Goal: Information Seeking & Learning: Learn about a topic

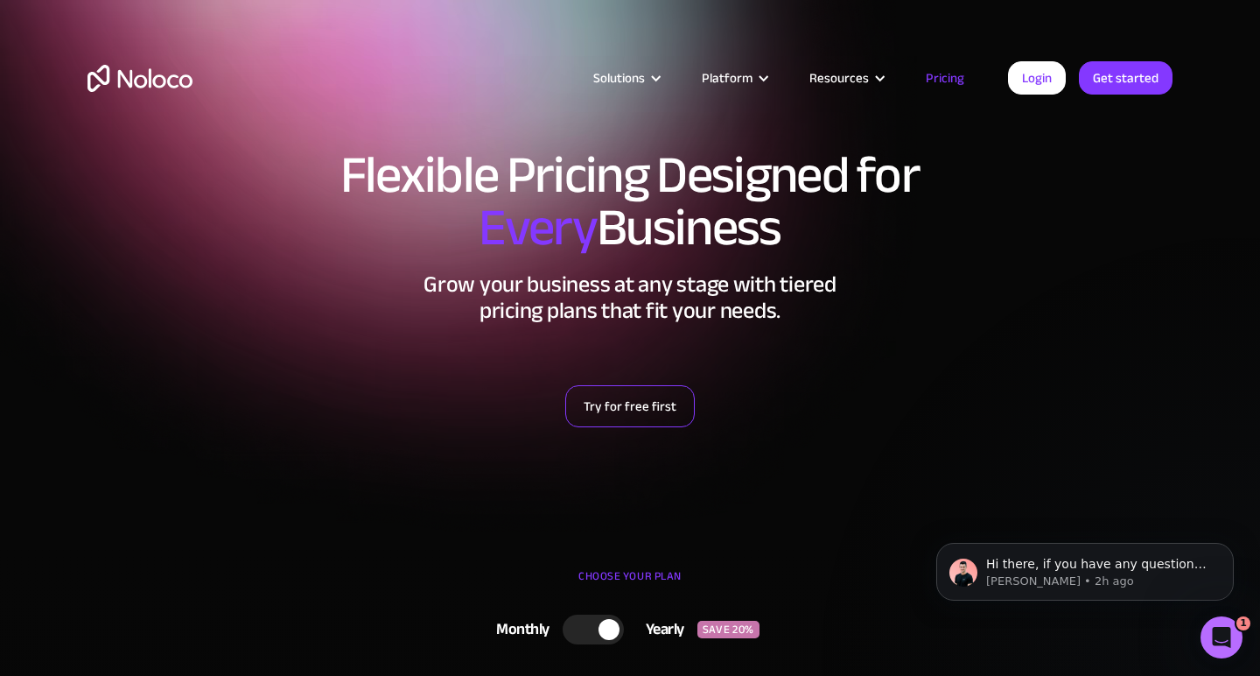
click at [651, 406] on link "Try for free first" at bounding box center [630, 406] width 130 height 42
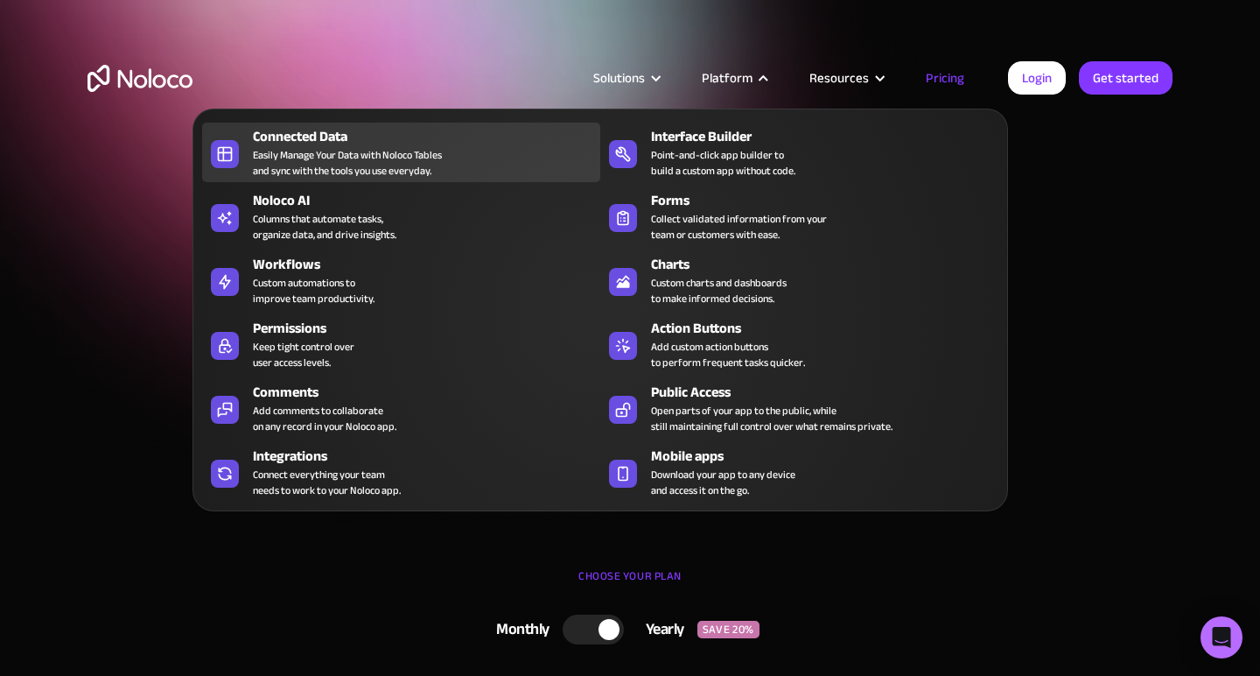
click at [472, 168] on div "Connected Data Easily Manage Your Data with Noloco Tables and sync with the too…" at bounding box center [422, 152] width 339 height 53
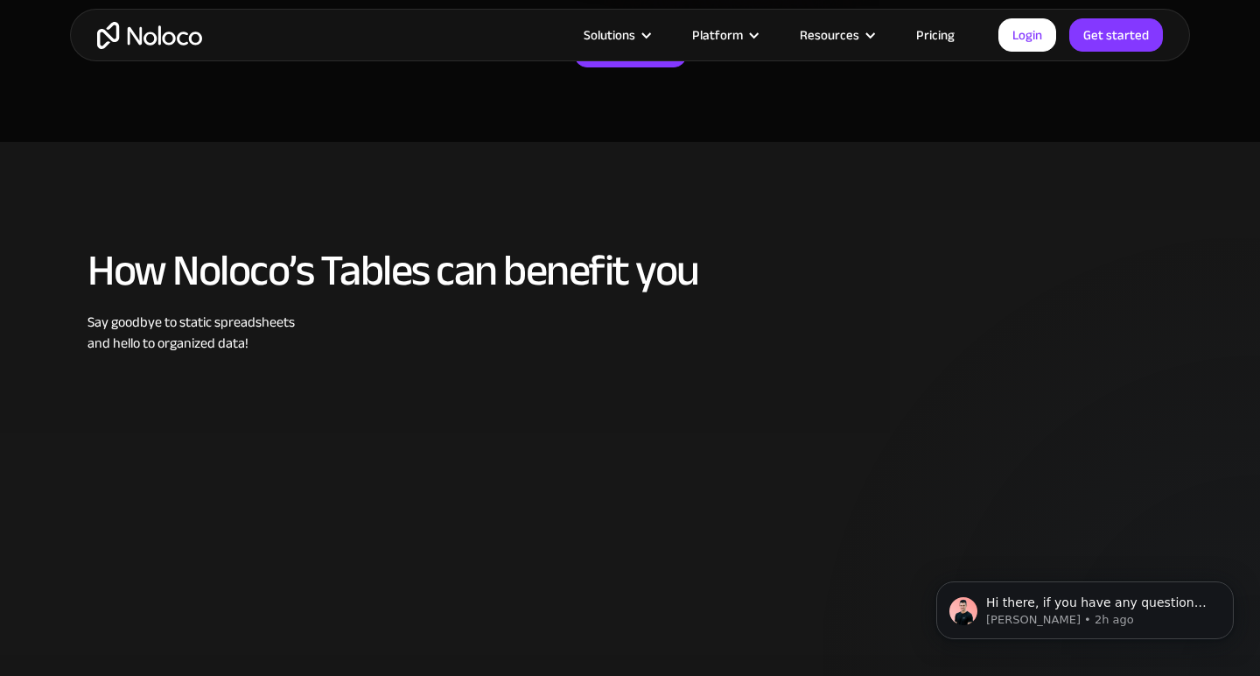
scroll to position [526, 0]
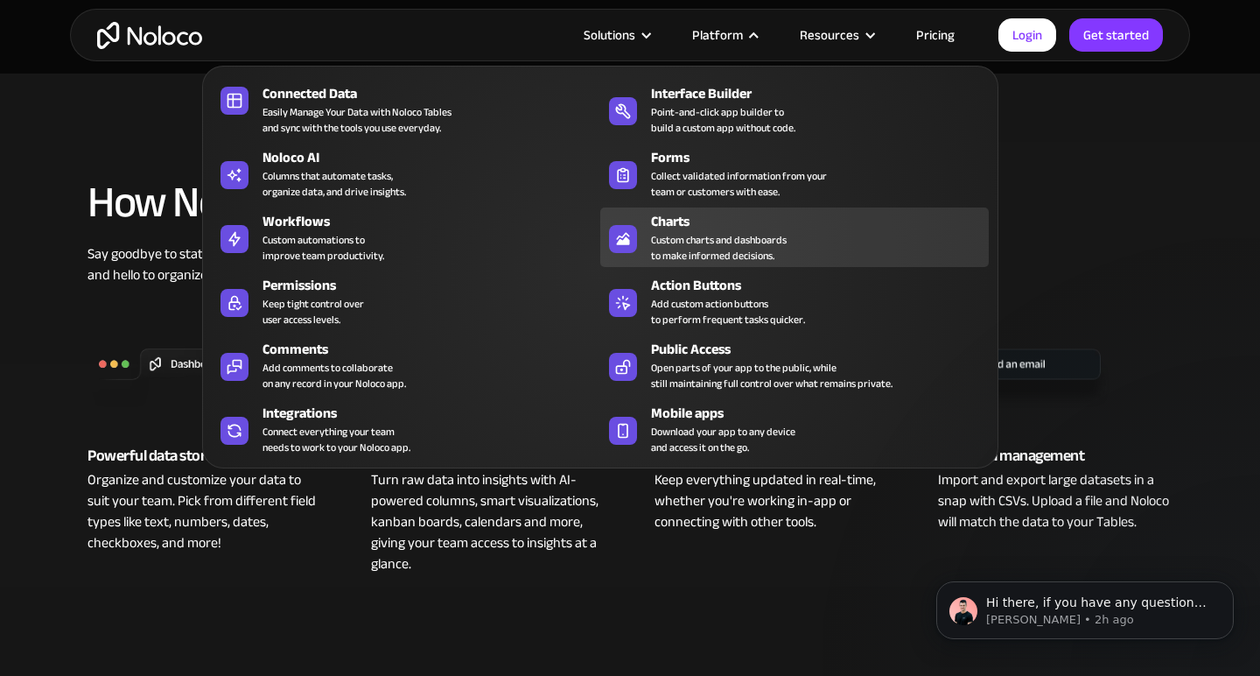
click at [741, 233] on div "Custom charts and dashboards to make informed decisions." at bounding box center [719, 248] width 136 height 32
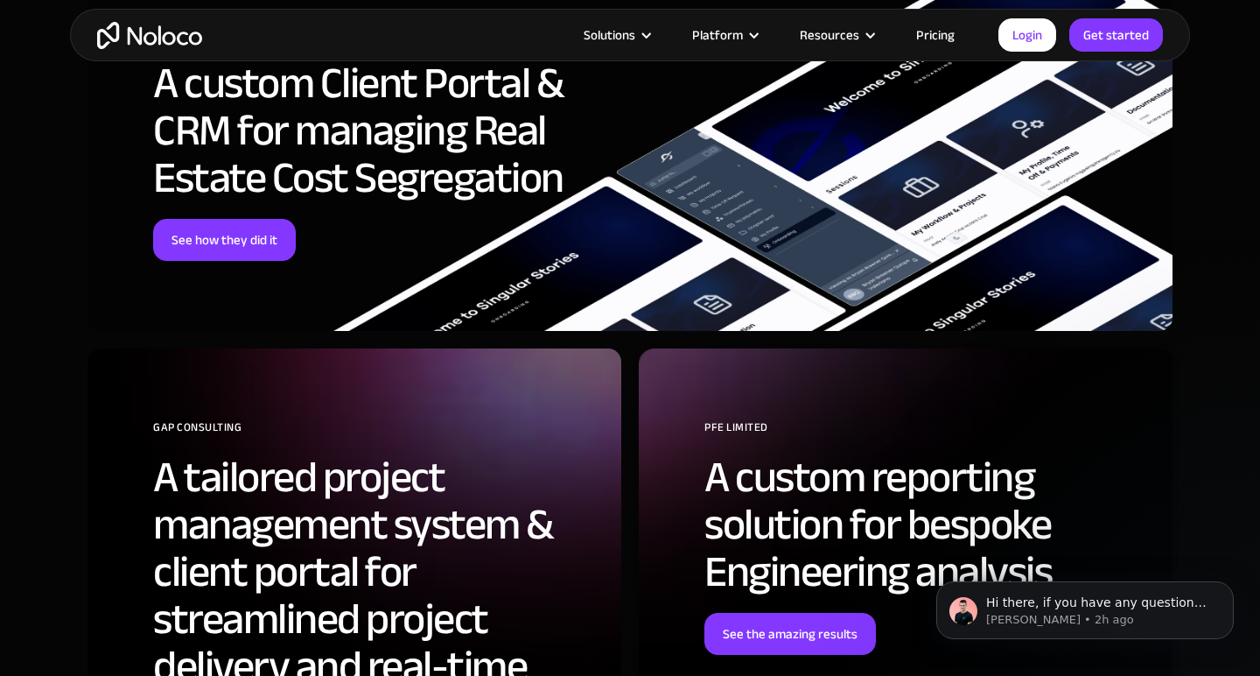
scroll to position [4476, 0]
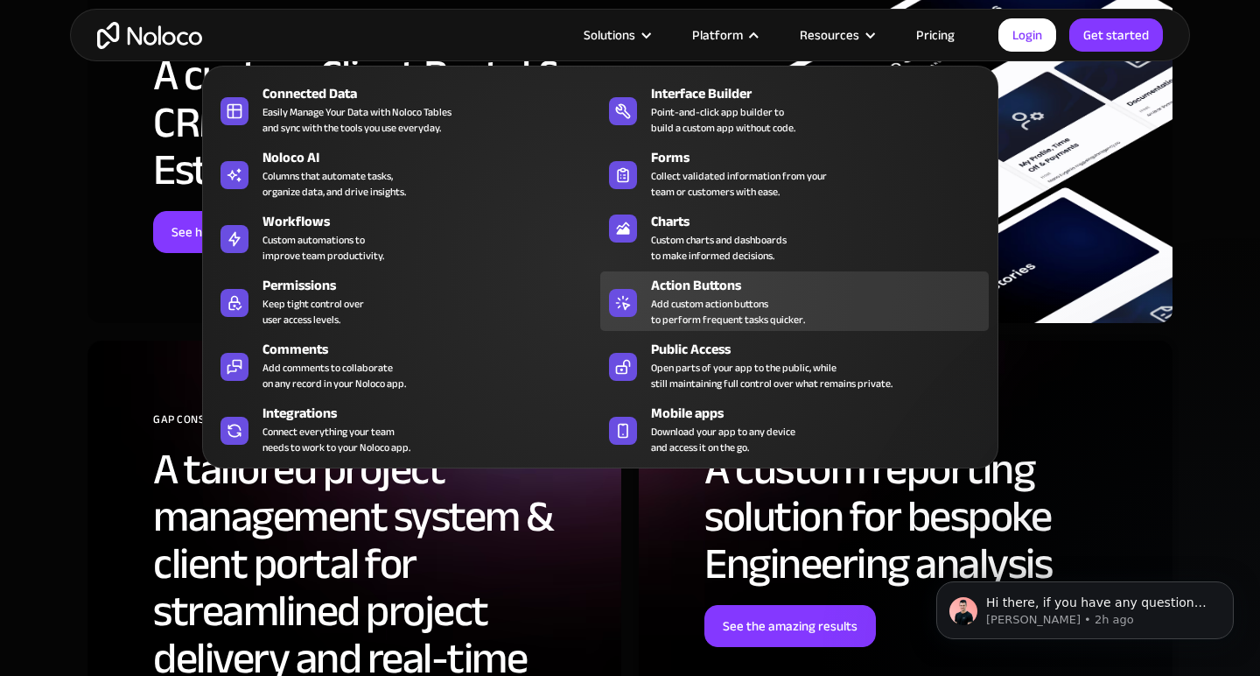
click at [715, 305] on div "Add custom action buttons to perform frequent tasks quicker." at bounding box center [728, 312] width 154 height 32
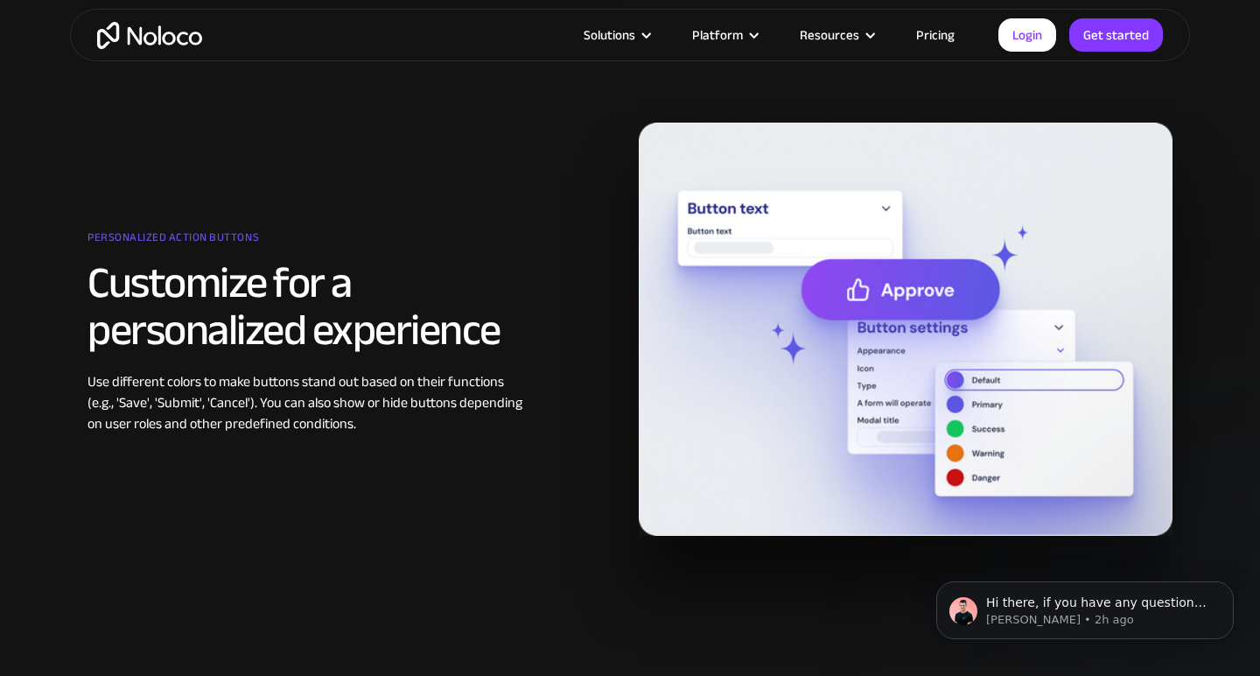
scroll to position [2493, 0]
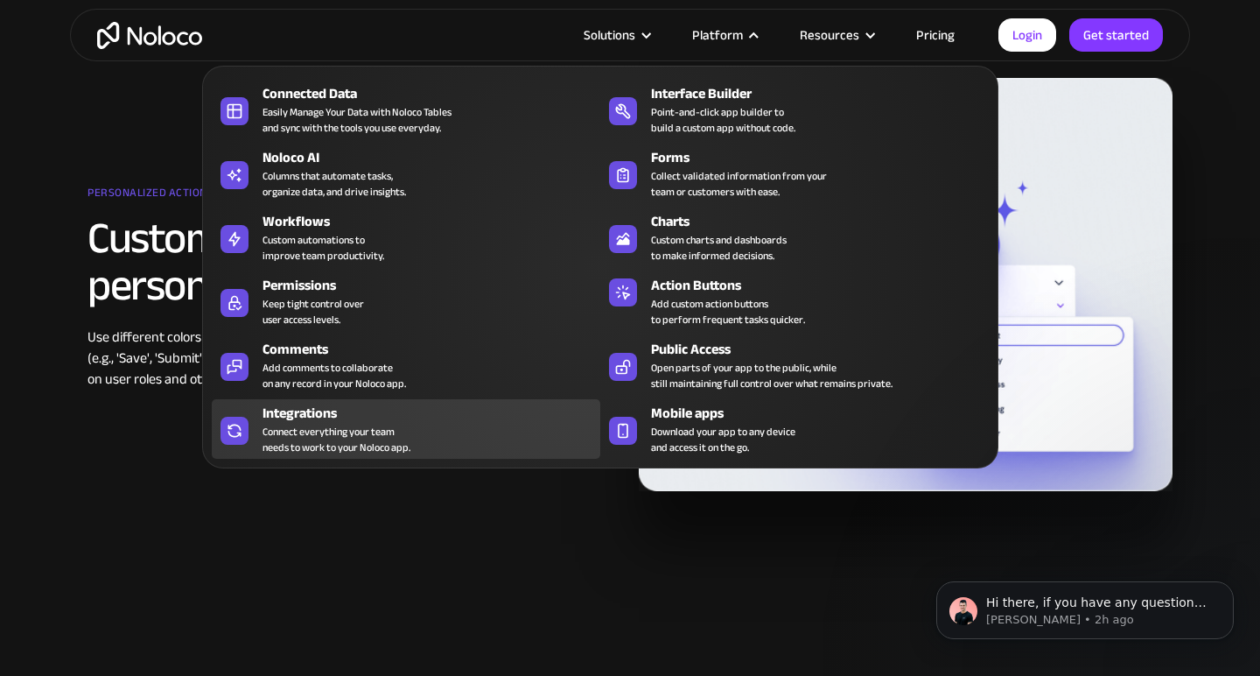
click at [434, 414] on div "Integrations" at bounding box center [436, 413] width 346 height 21
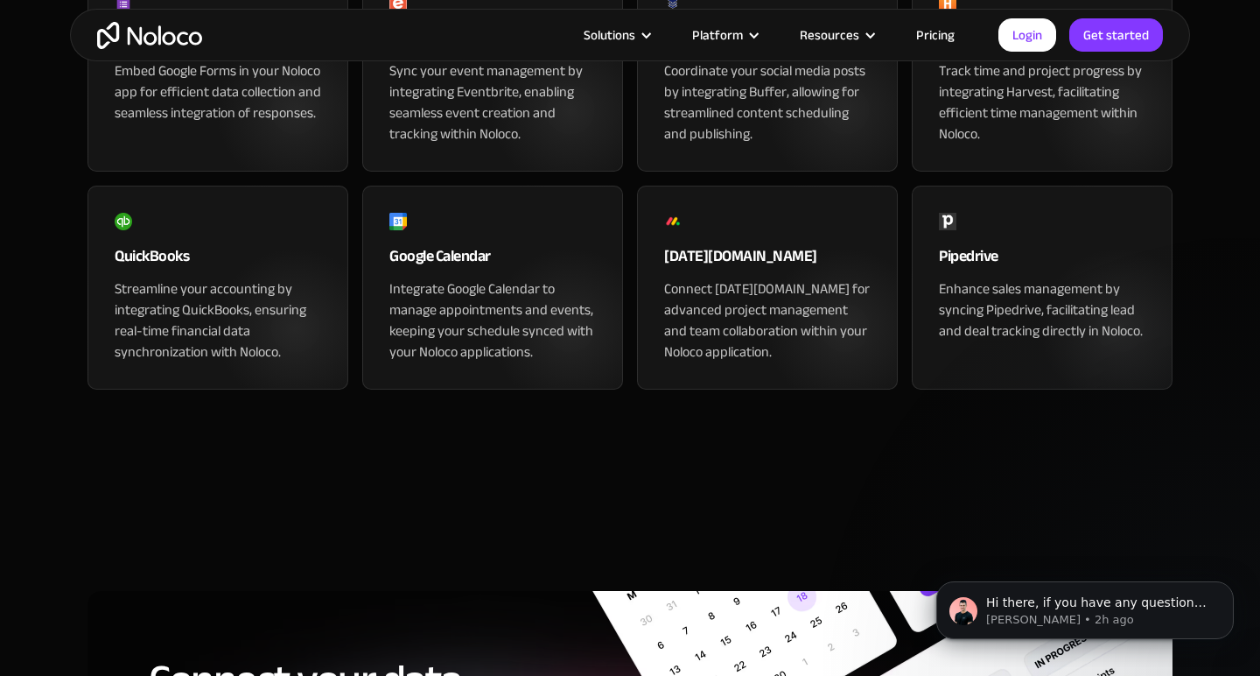
scroll to position [2117, 0]
click at [926, 41] on link "Pricing" at bounding box center [936, 35] width 82 height 23
